Goal: Find specific fact

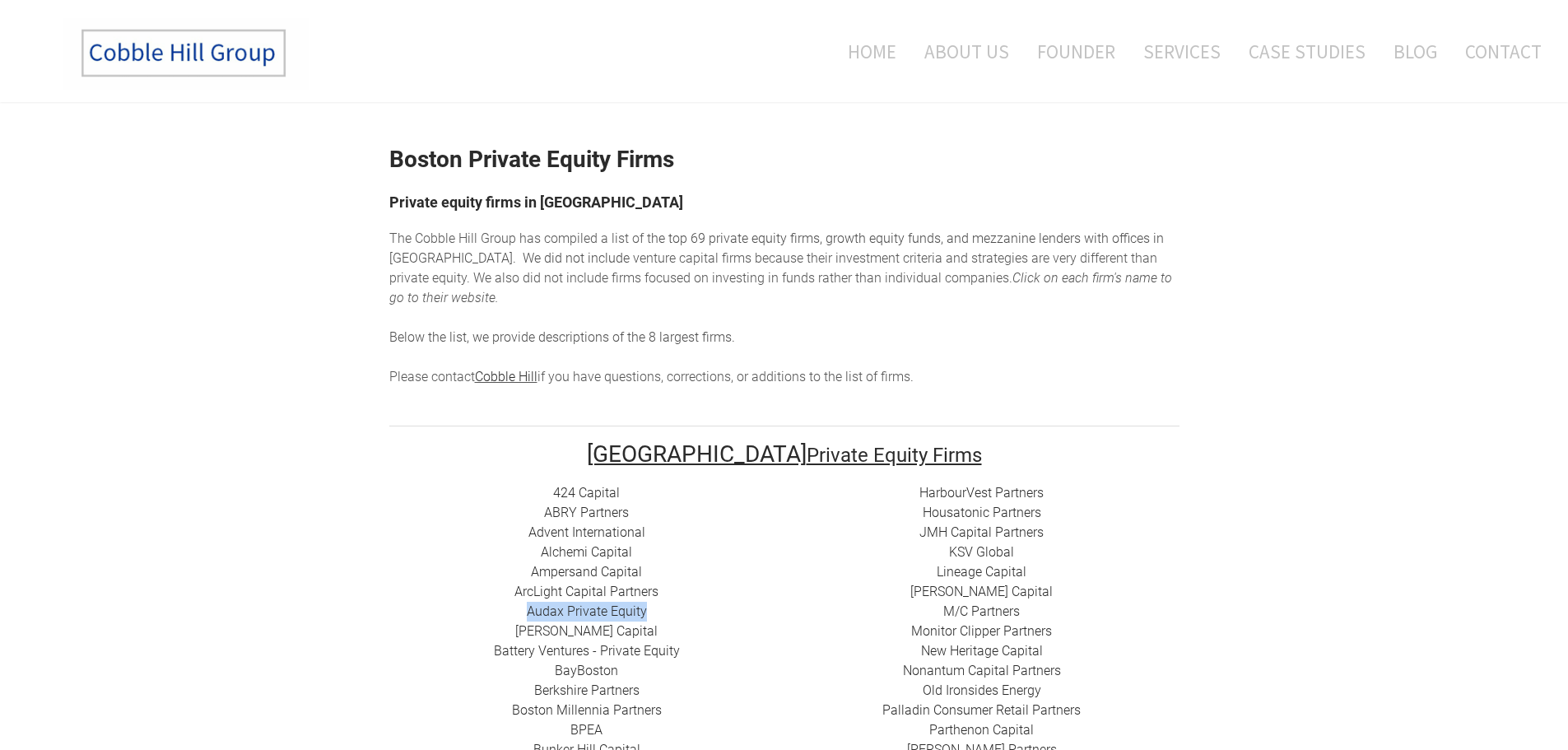
drag, startPoint x: 670, startPoint y: 588, endPoint x: 524, endPoint y: 591, distance: 146.0
copy link "Audax Private Equity"
copy link "[PERSON_NAME] Capital"
drag, startPoint x: 625, startPoint y: 609, endPoint x: 528, endPoint y: 610, distance: 97.0
